Goal: Task Accomplishment & Management: Use online tool/utility

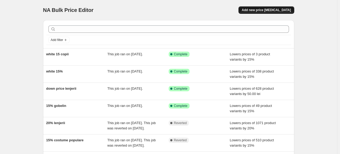
click at [273, 8] on span "Add new price [MEDICAL_DATA]" at bounding box center [265, 10] width 49 height 4
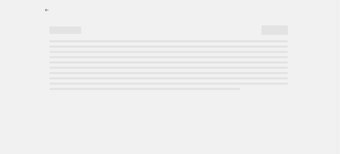
select select "percentage"
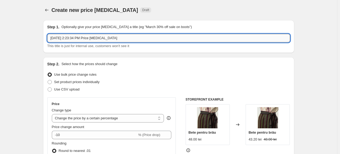
click at [74, 38] on input "[DATE] 2:23:34 PM Price [MEDICAL_DATA]" at bounding box center [168, 38] width 242 height 8
type input "costume copii"
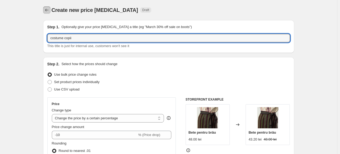
click at [46, 8] on icon "Price change jobs" at bounding box center [46, 9] width 5 height 5
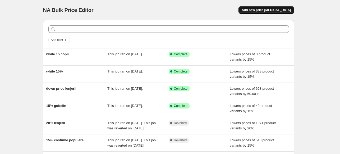
click at [270, 11] on span "Add new price [MEDICAL_DATA]" at bounding box center [265, 10] width 49 height 4
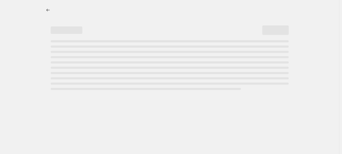
select select "percentage"
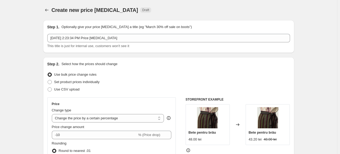
click at [119, 44] on span "This title is just for internal use, customers won't see it" at bounding box center [88, 46] width 82 height 4
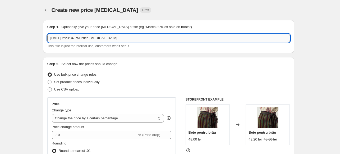
click at [118, 38] on input "Aug 27, 2025, 2:23:34 PM Price change job" at bounding box center [168, 38] width 242 height 8
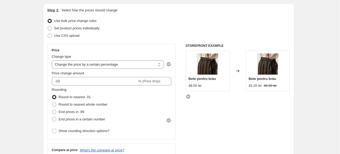
scroll to position [53, 0]
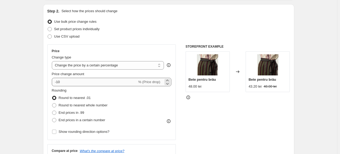
type input "costume copii 15%"
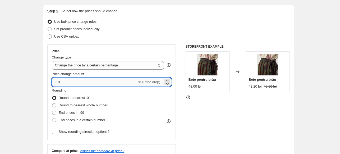
click at [79, 79] on input "-10" at bounding box center [94, 82] width 85 height 8
type input "-15"
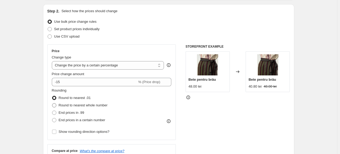
click at [73, 103] on span "Round to nearest whole number" at bounding box center [83, 105] width 49 height 4
click at [52, 103] on input "Round to nearest whole number" at bounding box center [52, 103] width 0 height 0
radio input "true"
drag, startPoint x: 50, startPoint y: 105, endPoint x: 53, endPoint y: 105, distance: 3.4
click at [50, 105] on div "Price Change type Change the price to a certain amount Change the price by a ce…" at bounding box center [111, 91] width 129 height 95
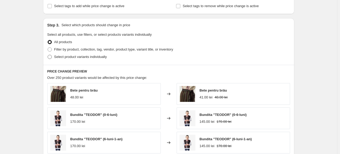
scroll to position [238, 0]
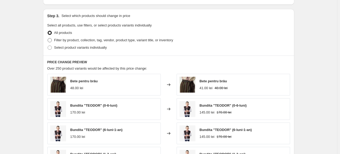
click at [71, 41] on span "Filter by product, collection, tag, vendor, product type, variant title, or inv…" at bounding box center [113, 40] width 119 height 4
click at [48, 38] on input "Filter by product, collection, tag, vendor, product type, variant title, or inv…" at bounding box center [48, 38] width 0 height 0
radio input "true"
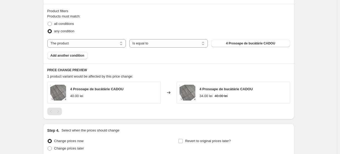
scroll to position [290, 0]
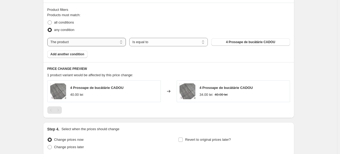
click at [90, 43] on select "The product The product's collection The product's tag The product's vendor The…" at bounding box center [86, 42] width 78 height 8
select select "collection"
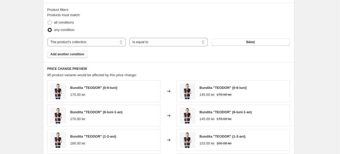
click at [74, 56] on span "Add another condition" at bounding box center [67, 54] width 34 height 4
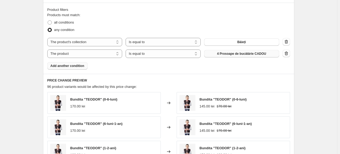
click at [238, 52] on span "4 Prosoape de bucătărie CADOU" at bounding box center [241, 53] width 49 height 4
click at [84, 56] on select "The product The product's collection The product's tag The product's vendor The…" at bounding box center [84, 53] width 75 height 8
select select "collection"
click at [243, 52] on span "Băieți" at bounding box center [241, 53] width 9 height 4
click at [71, 68] on button "Add another condition" at bounding box center [67, 65] width 40 height 7
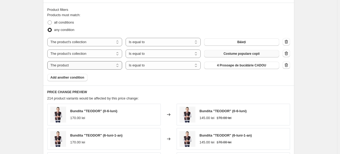
click at [91, 67] on select "The product The product's collection The product's tag The product's vendor The…" at bounding box center [84, 65] width 75 height 8
select select "collection"
click at [244, 66] on span "Băieți" at bounding box center [241, 65] width 9 height 4
click at [286, 42] on icon "button" at bounding box center [285, 42] width 1 height 2
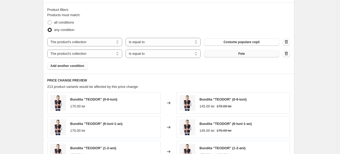
click at [285, 55] on icon "button" at bounding box center [285, 53] width 5 height 5
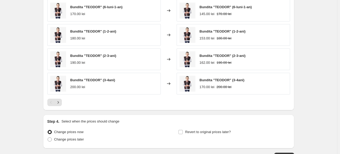
scroll to position [396, 0]
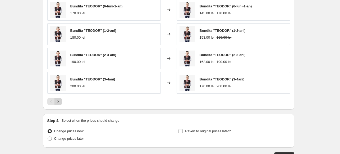
click at [61, 103] on button "Next" at bounding box center [57, 101] width 7 height 7
click at [61, 103] on icon "Next" at bounding box center [57, 101] width 5 height 5
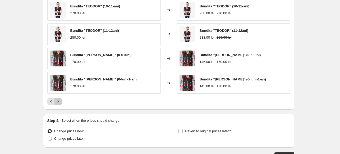
click at [61, 103] on icon "Next" at bounding box center [57, 101] width 5 height 5
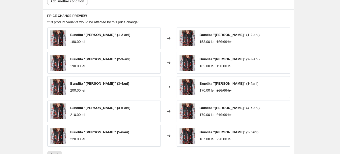
scroll to position [433, 0]
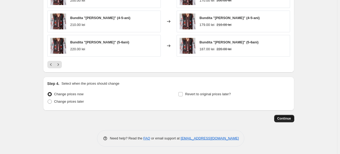
click at [282, 120] on button "Continue" at bounding box center [284, 118] width 20 height 7
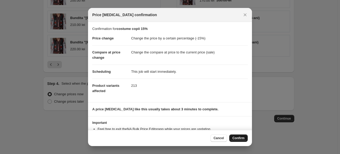
click at [236, 140] on span "Confirm" at bounding box center [238, 138] width 12 height 4
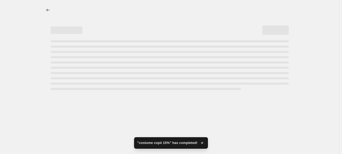
select select "percentage"
select select "collection"
